Goal: Transaction & Acquisition: Download file/media

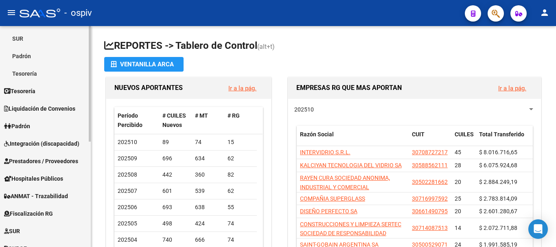
scroll to position [202, 0]
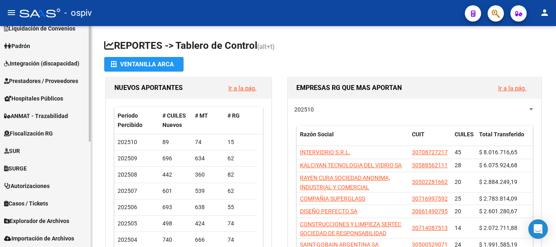
click at [40, 219] on span "Explorador de Archivos" at bounding box center [36, 220] width 65 height 9
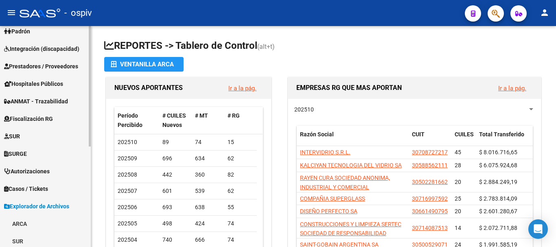
scroll to position [161, 0]
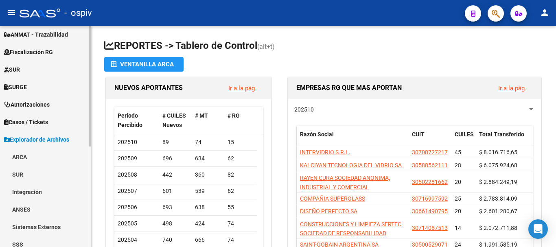
click at [19, 158] on link "ARCA" at bounding box center [45, 156] width 91 height 17
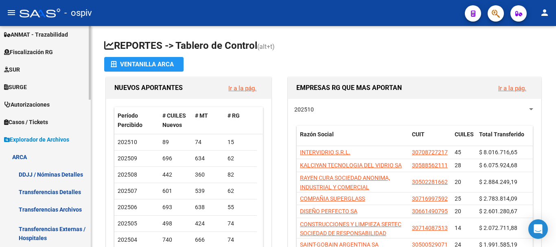
scroll to position [202, 0]
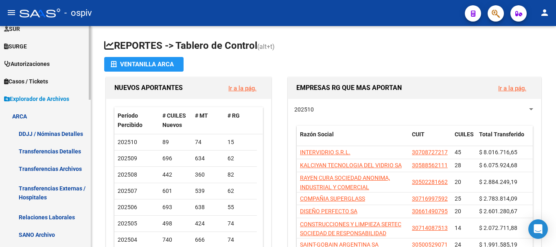
click at [57, 152] on link "Transferencias Detalles" at bounding box center [45, 150] width 91 height 17
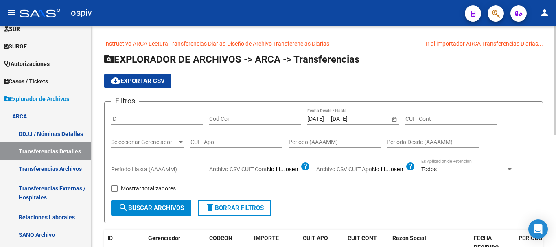
click at [355, 118] on input "[DATE]" at bounding box center [351, 119] width 40 height 7
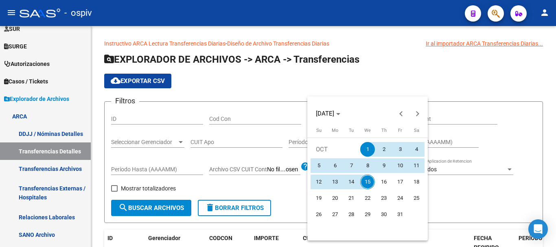
click at [369, 182] on span "15" at bounding box center [367, 182] width 15 height 15
type input "[DATE]"
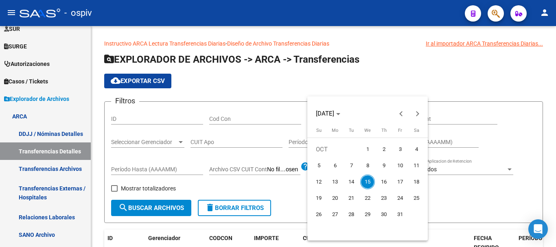
click at [369, 178] on span "15" at bounding box center [367, 182] width 15 height 15
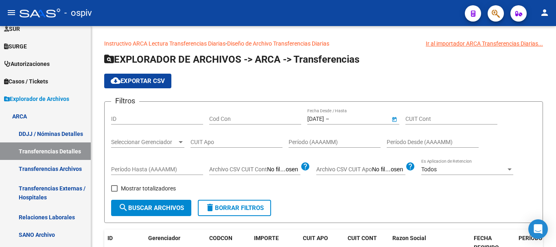
type input "[DATE]"
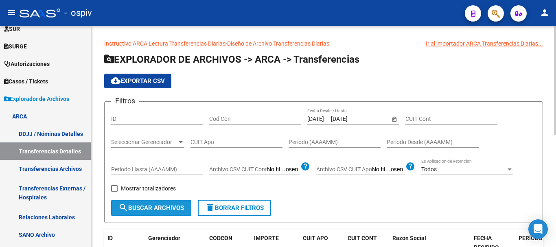
click at [148, 208] on span "search Buscar Archivos" at bounding box center [151, 207] width 66 height 7
drag, startPoint x: 126, startPoint y: 78, endPoint x: 129, endPoint y: 83, distance: 5.7
click at [126, 79] on span "cloud_download Exportar CSV" at bounding box center [138, 80] width 54 height 7
